Goal: Find specific page/section: Find specific page/section

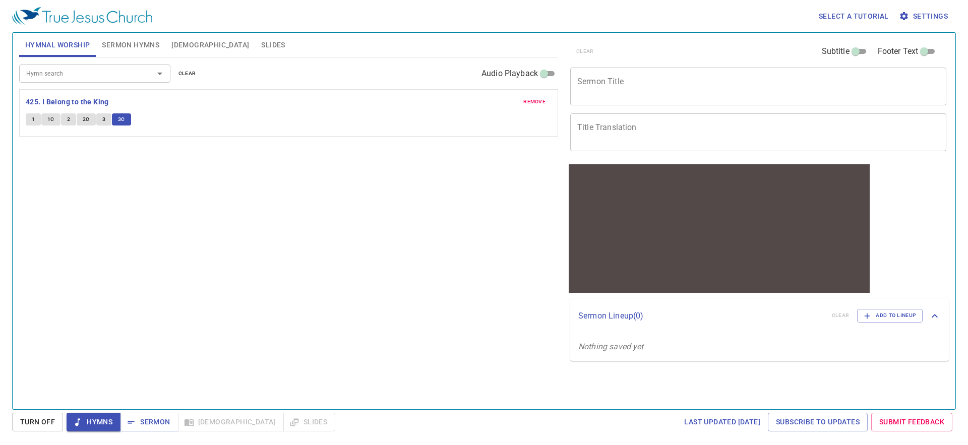
click at [117, 81] on div "Hymn search" at bounding box center [94, 74] width 151 height 18
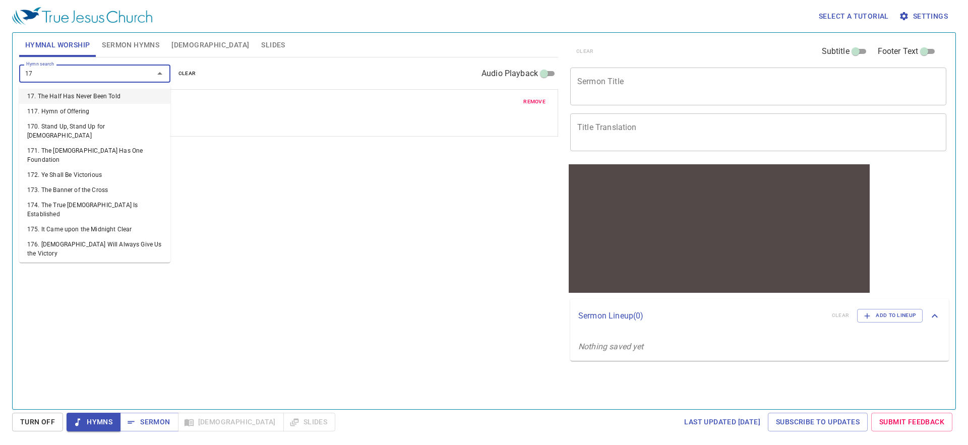
type input "171"
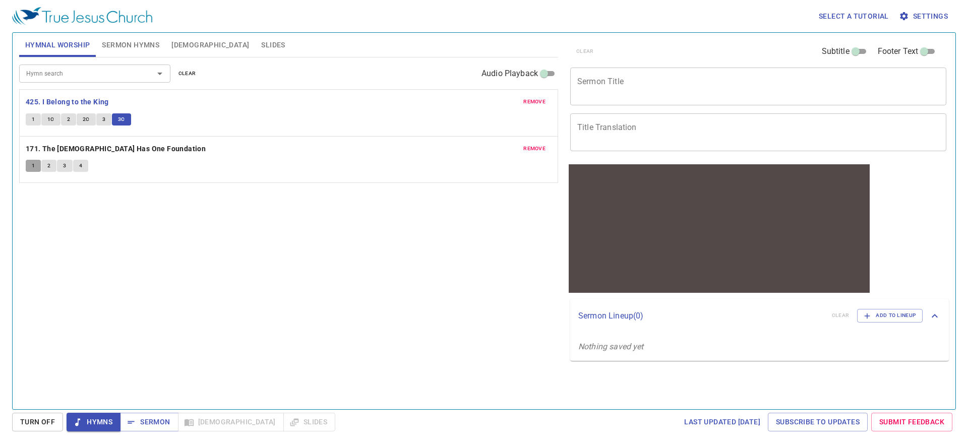
click at [33, 162] on span "1" at bounding box center [33, 165] width 3 height 9
click at [46, 166] on button "2" at bounding box center [48, 166] width 15 height 12
click at [84, 164] on button "4" at bounding box center [80, 166] width 15 height 12
